Goal: Find specific page/section: Find specific page/section

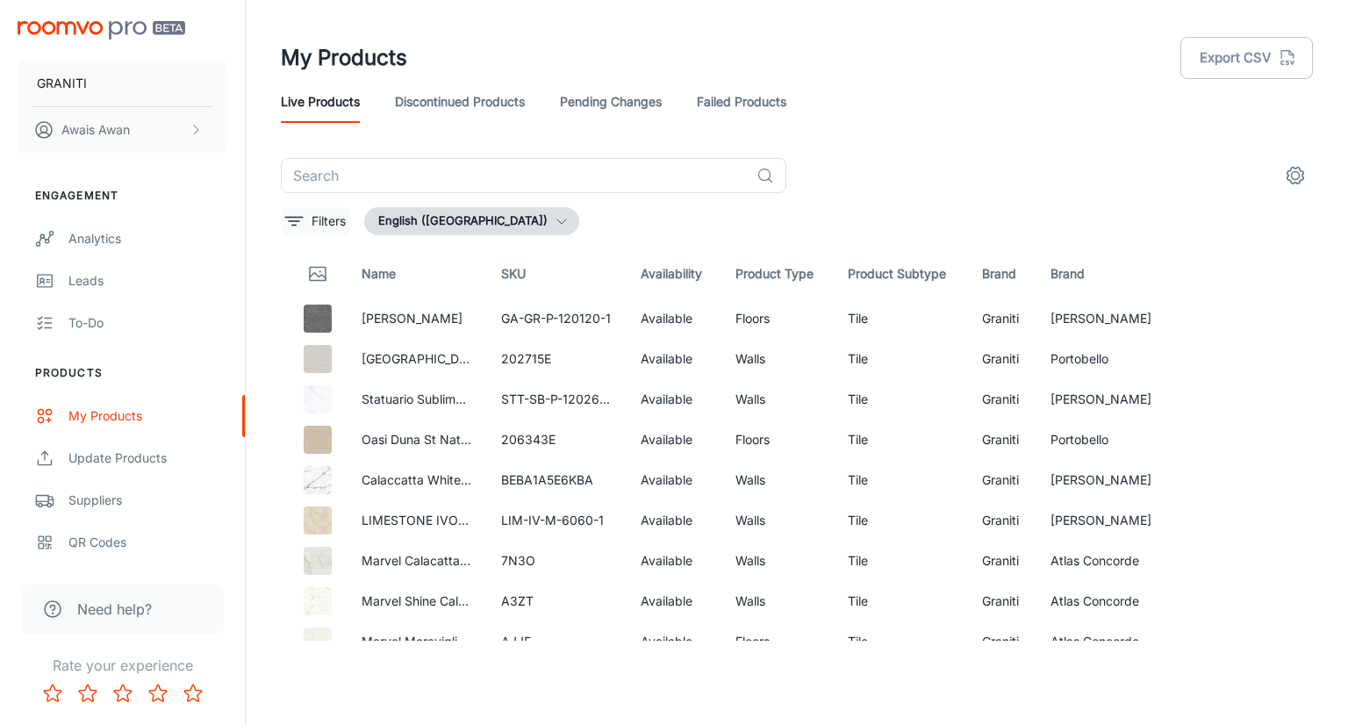
click at [296, 215] on icon "filter" at bounding box center [293, 221] width 21 height 21
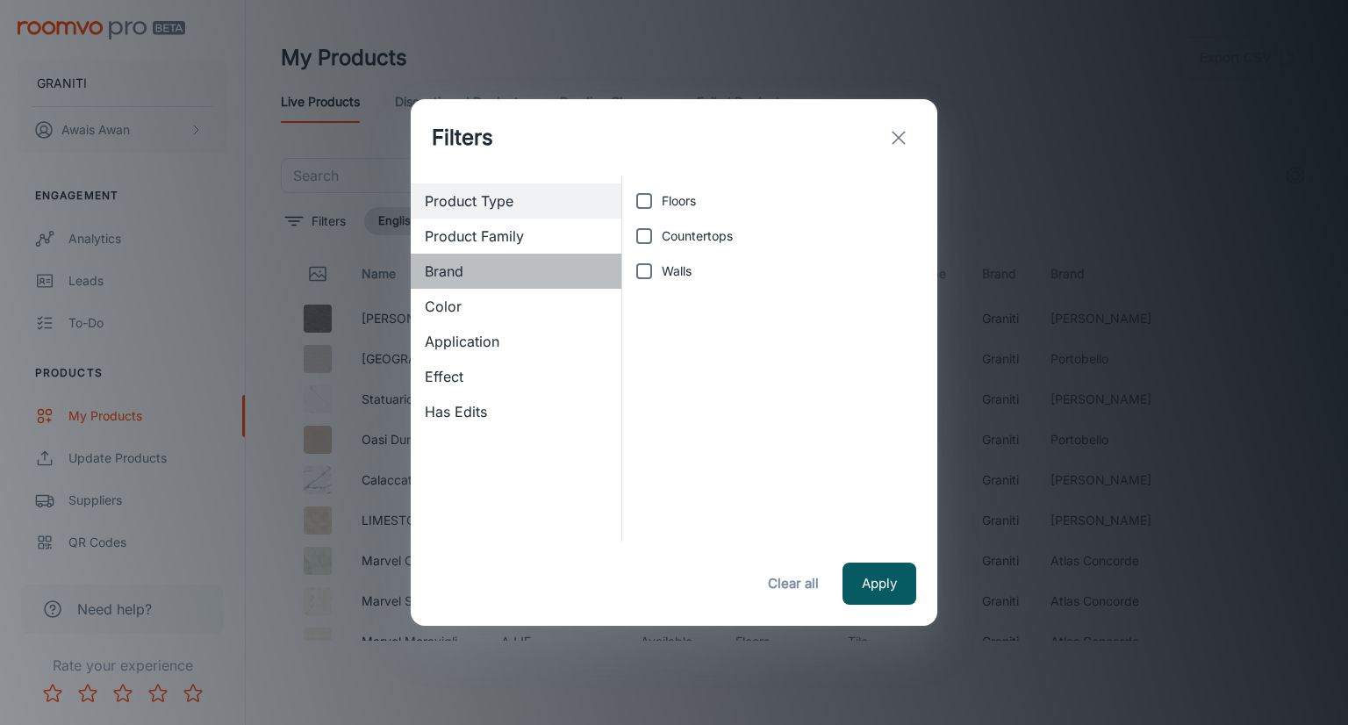
click at [485, 272] on span "Brand" at bounding box center [516, 271] width 182 height 21
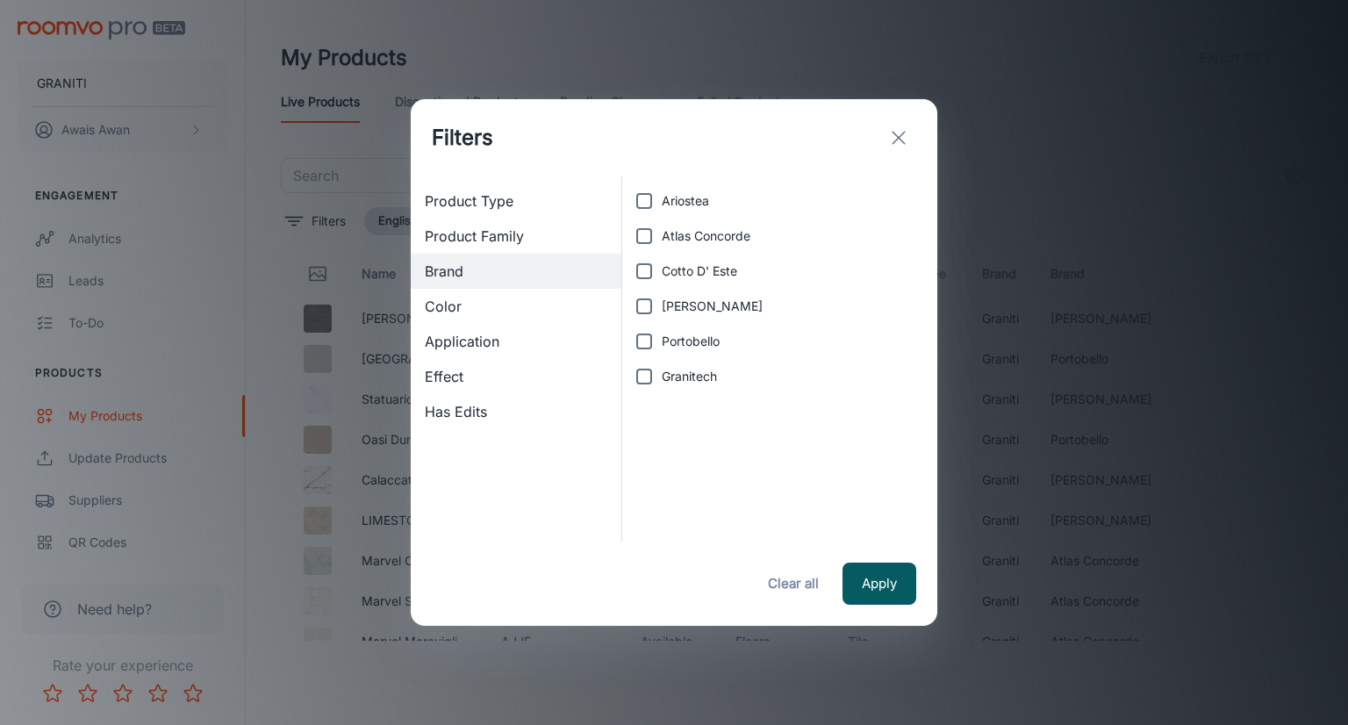
click at [645, 375] on input "Granitech" at bounding box center [643, 376] width 35 height 35
checkbox input "true"
drag, startPoint x: 862, startPoint y: 576, endPoint x: 852, endPoint y: 568, distance: 13.7
click at [863, 576] on button "Apply" at bounding box center [879, 583] width 74 height 42
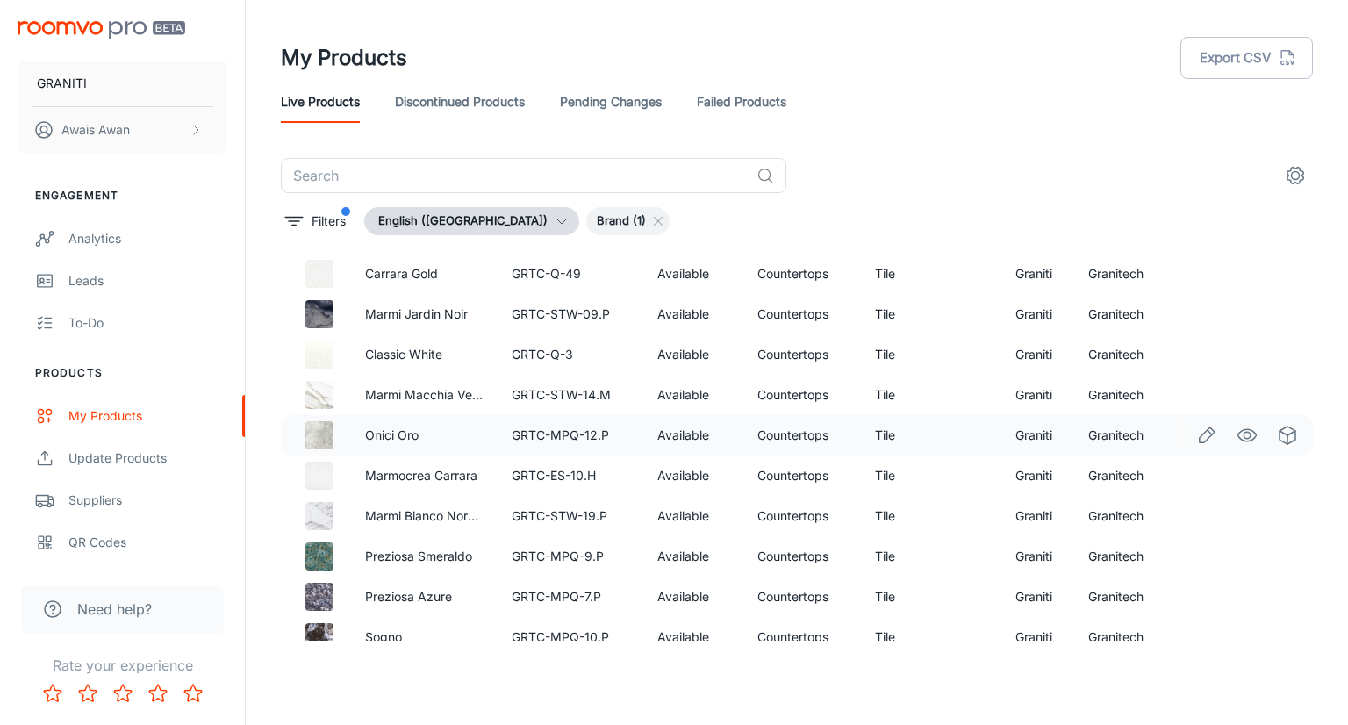
scroll to position [4218, 0]
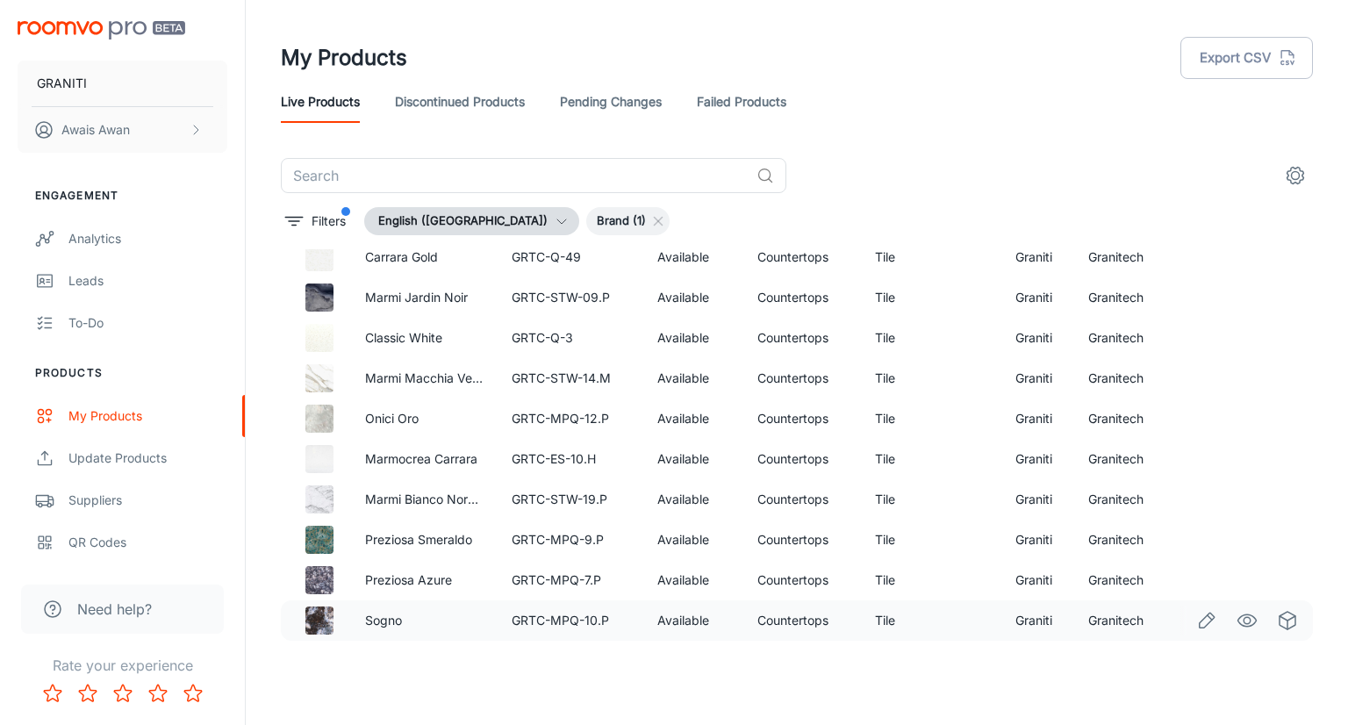
click at [1097, 616] on td "Granitech" at bounding box center [1120, 620] width 93 height 40
click at [1097, 618] on td "Granitech" at bounding box center [1120, 620] width 93 height 40
copy td "Granitech"
click at [723, 106] on link "Failed Products" at bounding box center [741, 102] width 89 height 42
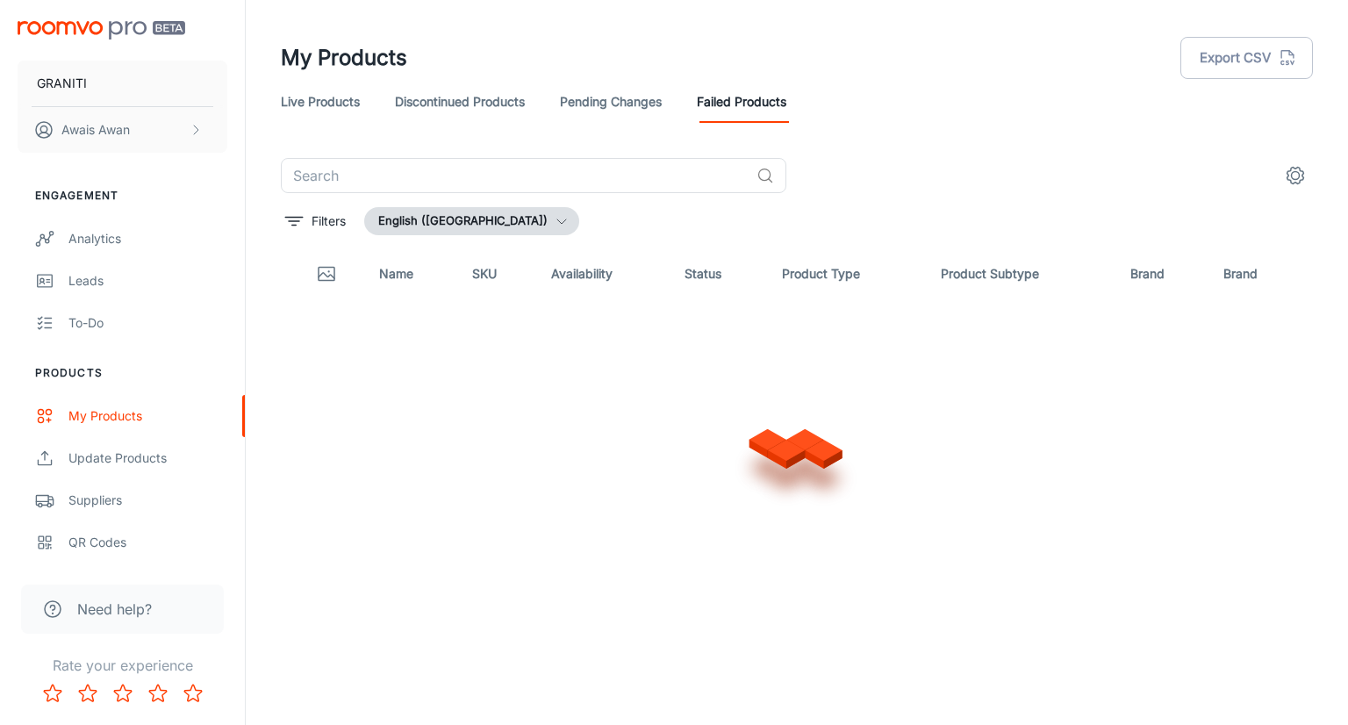
click at [604, 106] on link "Pending Changes" at bounding box center [611, 102] width 102 height 42
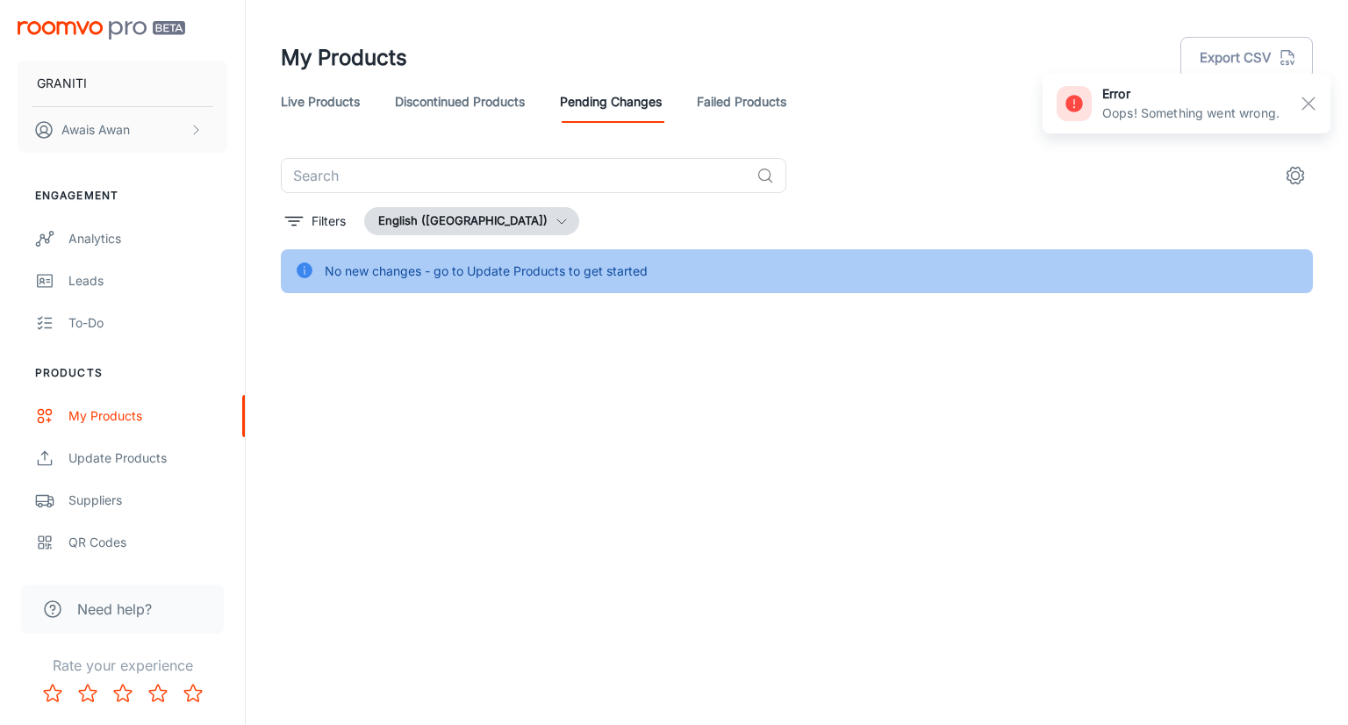
click at [493, 115] on link "Discontinued Products" at bounding box center [460, 102] width 130 height 42
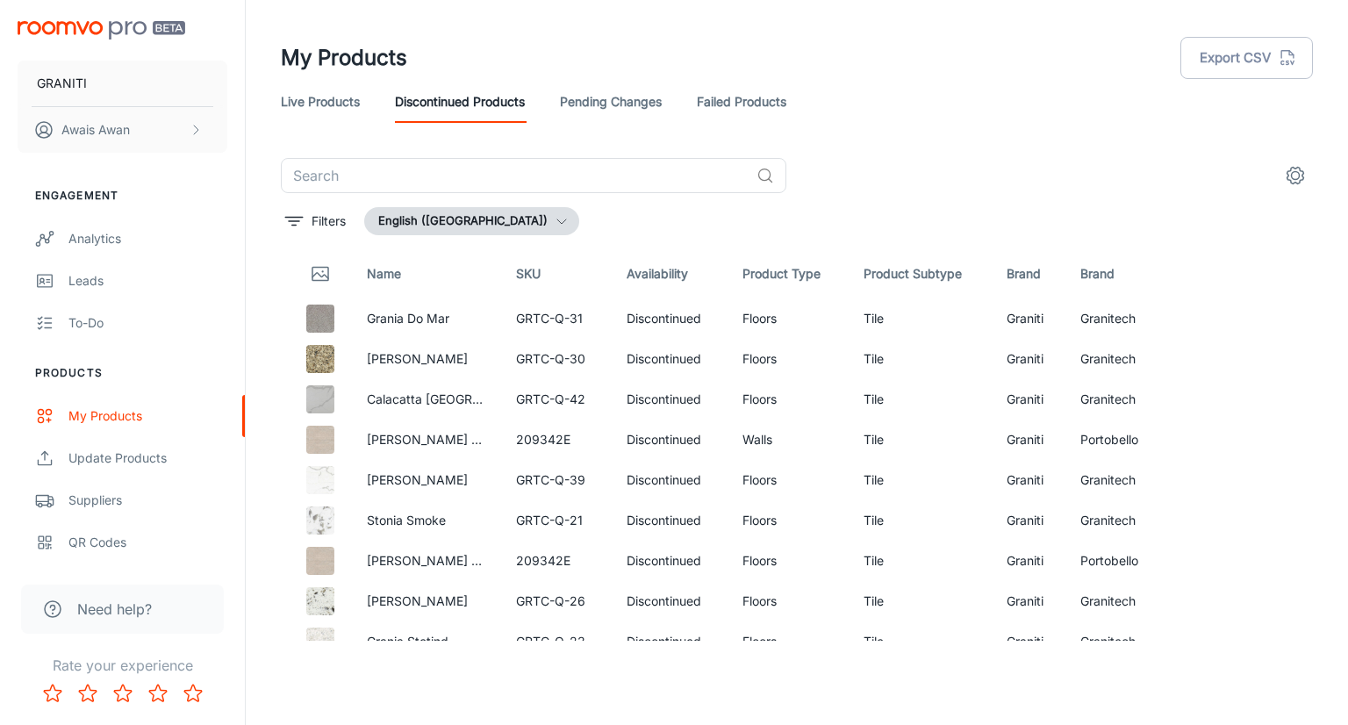
click at [755, 87] on link "Failed Products" at bounding box center [741, 102] width 89 height 42
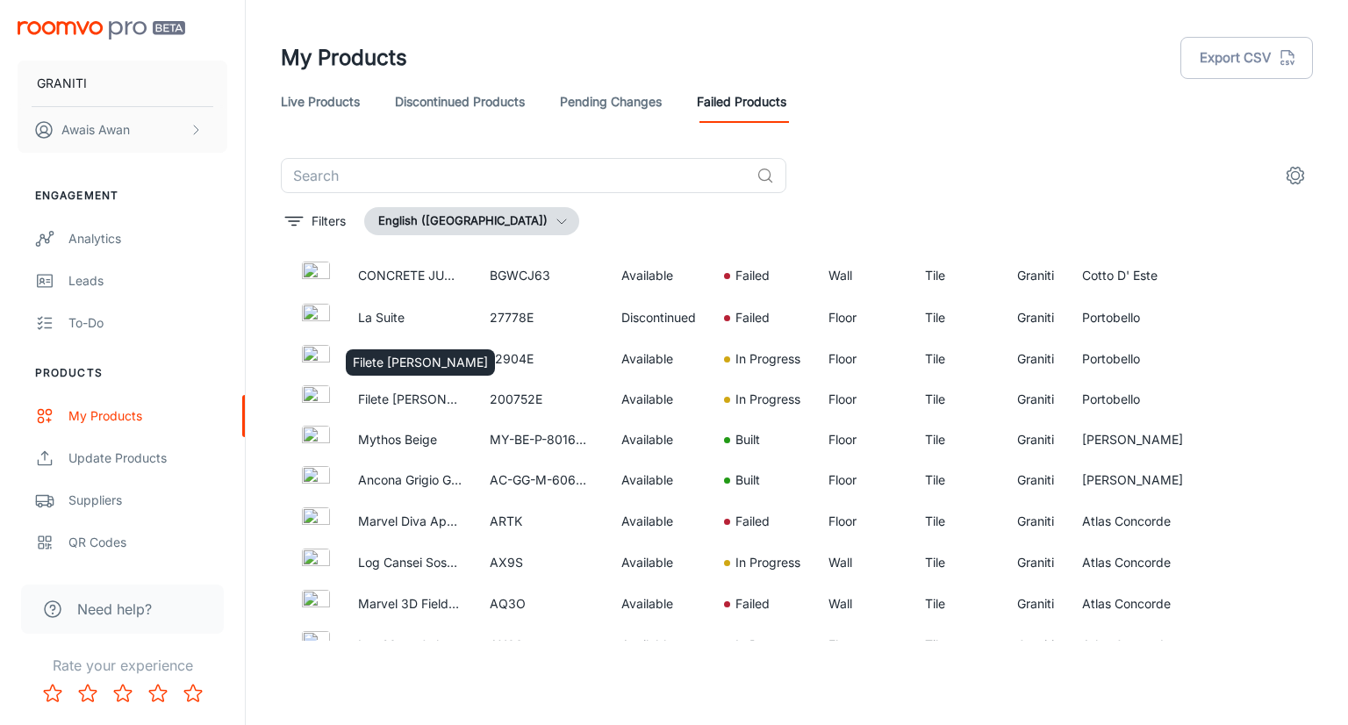
scroll to position [4857, 0]
